Goal: Transaction & Acquisition: Purchase product/service

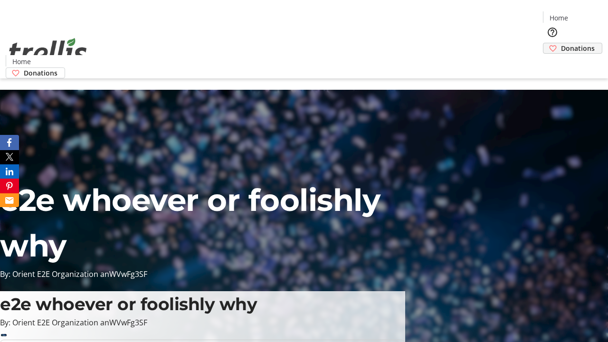
click at [561, 43] on span "Donations" at bounding box center [578, 48] width 34 height 10
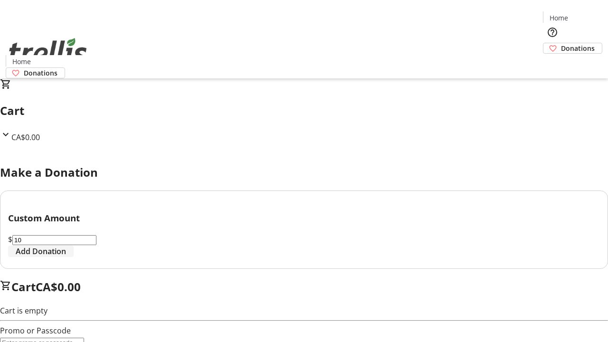
click at [66, 257] on span "Add Donation" at bounding box center [41, 250] width 50 height 11
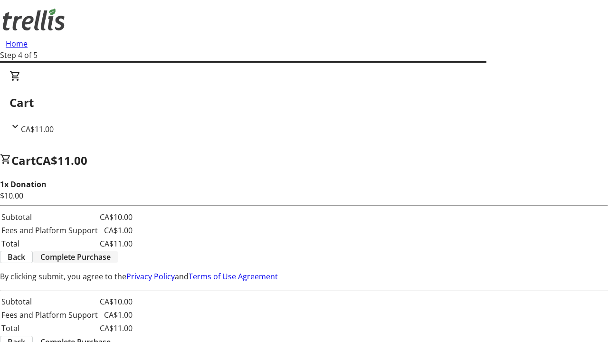
click at [111, 251] on span "Complete Purchase" at bounding box center [75, 256] width 70 height 11
